Goal: Find specific page/section: Find specific page/section

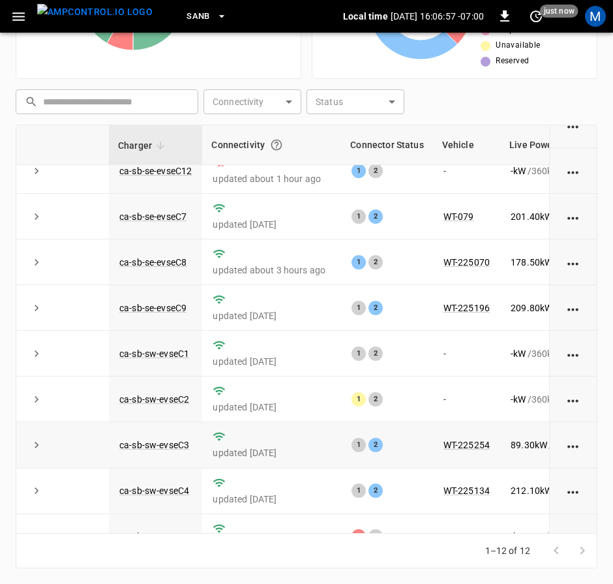
scroll to position [196, 0]
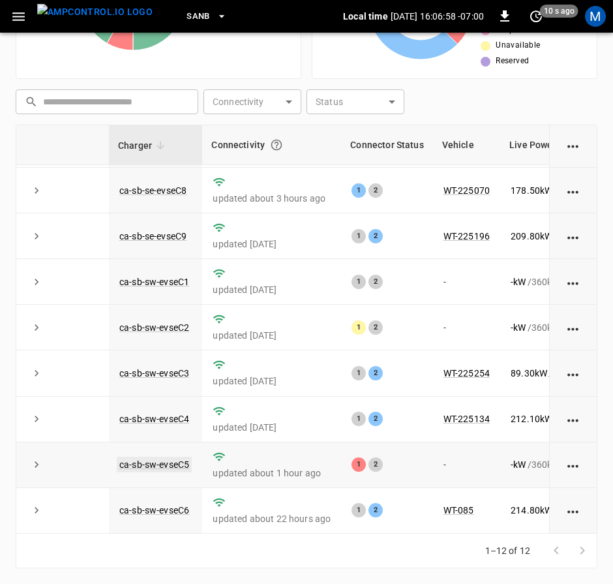
click at [186, 458] on link "ca-sb-sw-evseC5" at bounding box center [154, 465] width 75 height 16
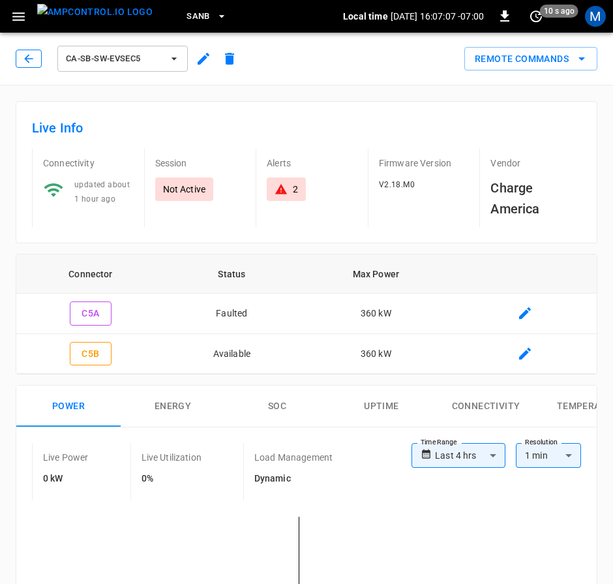
click at [24, 55] on icon "button" at bounding box center [28, 58] width 13 height 13
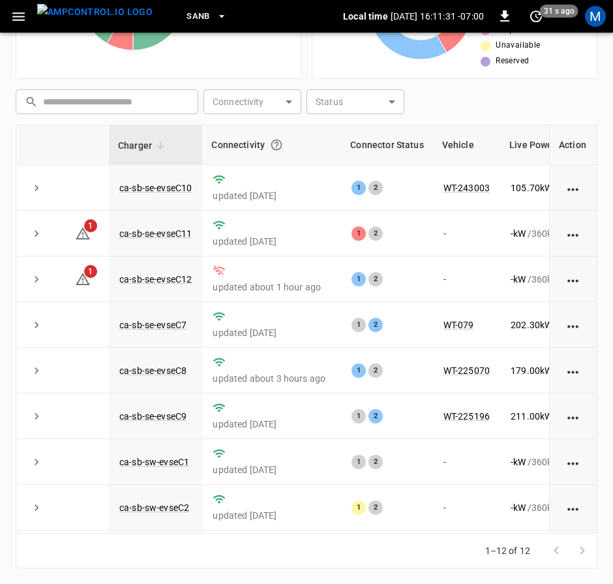
scroll to position [196, 0]
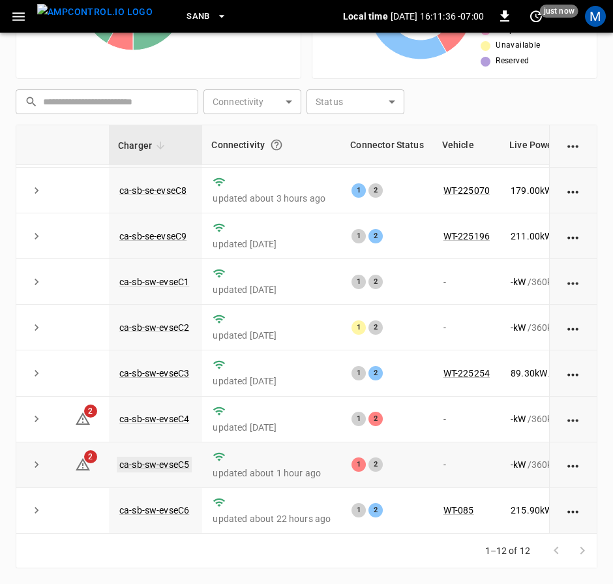
click at [181, 459] on link "ca-sb-sw-evseC5" at bounding box center [154, 465] width 75 height 16
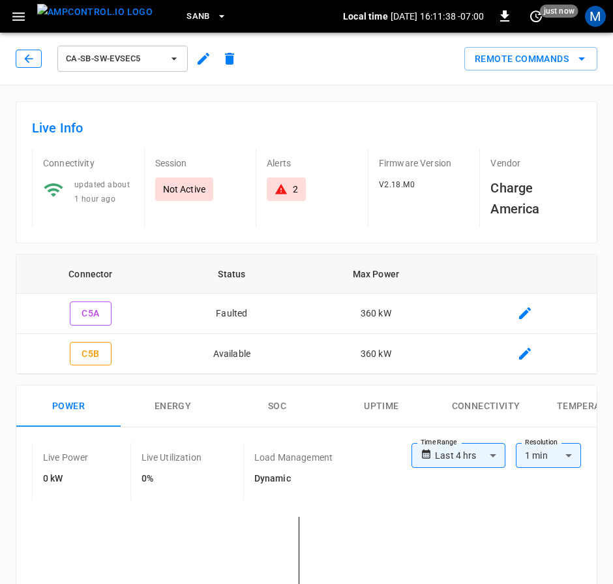
click at [27, 62] on icon "button" at bounding box center [28, 58] width 13 height 13
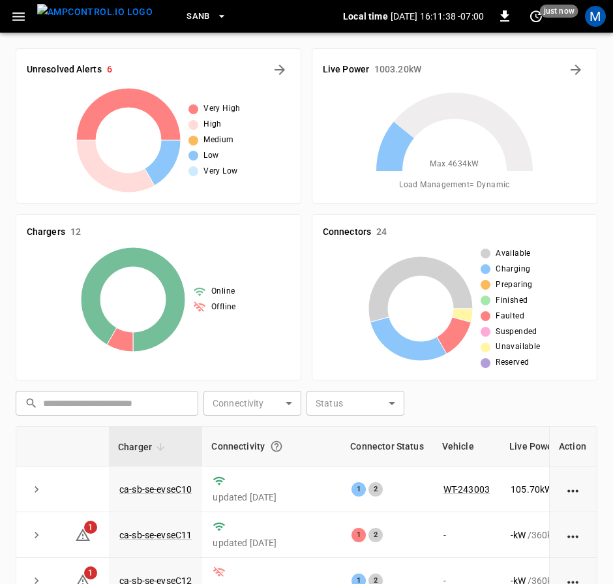
scroll to position [301, 0]
